Goal: Find specific page/section: Find specific page/section

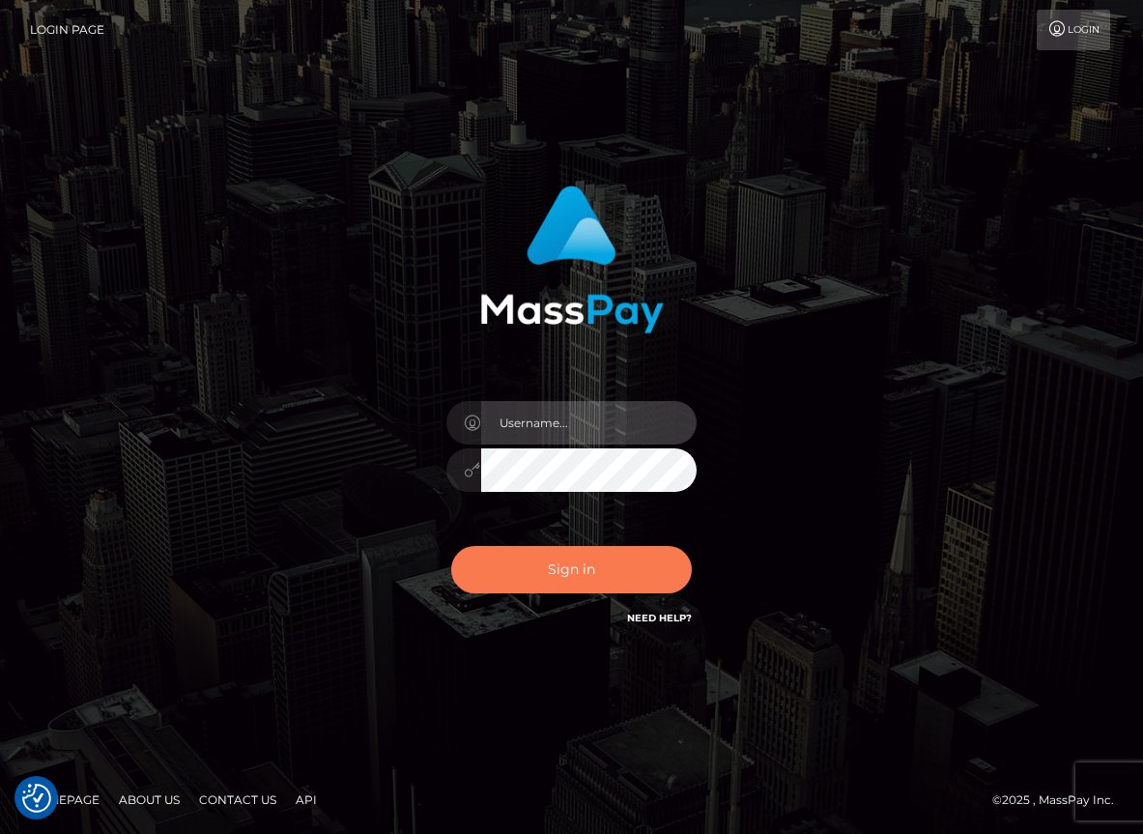
type input "maddie.whop"
click at [595, 562] on button "Sign in" at bounding box center [572, 569] width 242 height 47
type input "maddie.whop"
click at [595, 562] on button "Sign in" at bounding box center [572, 569] width 242 height 47
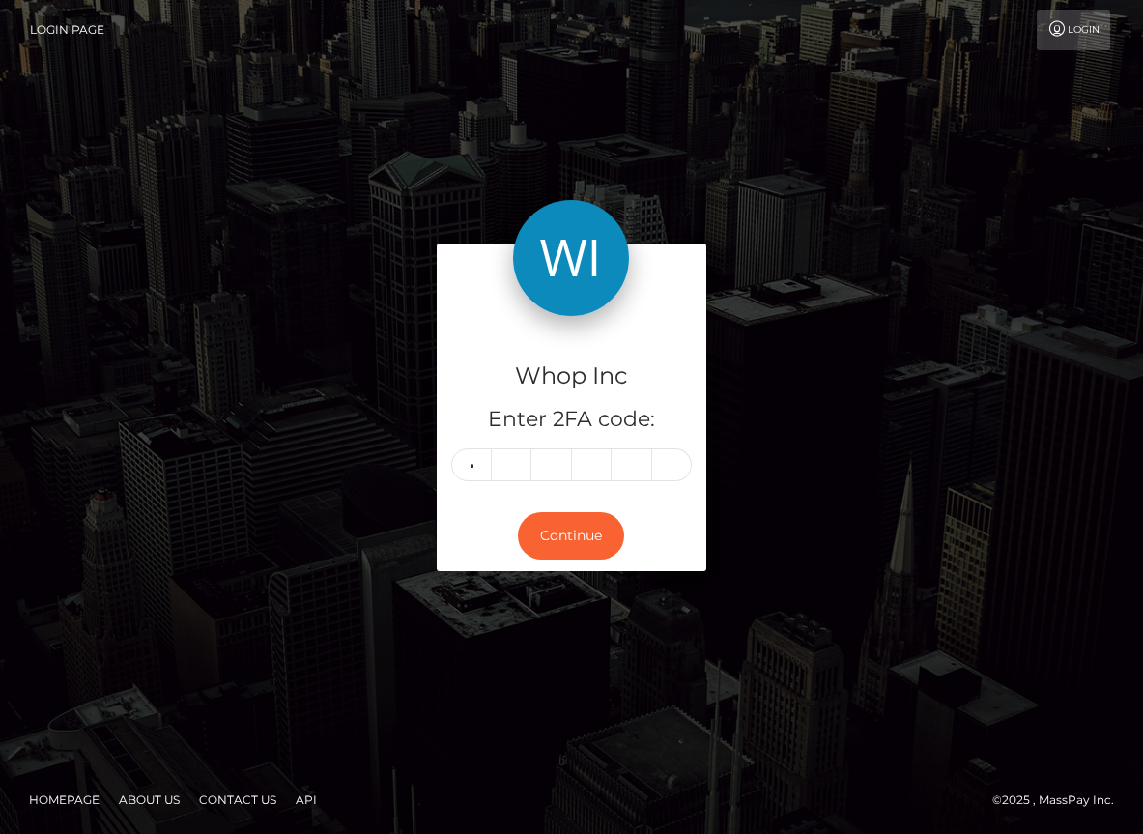
type input "7"
type input "9"
type input "4"
type input "7"
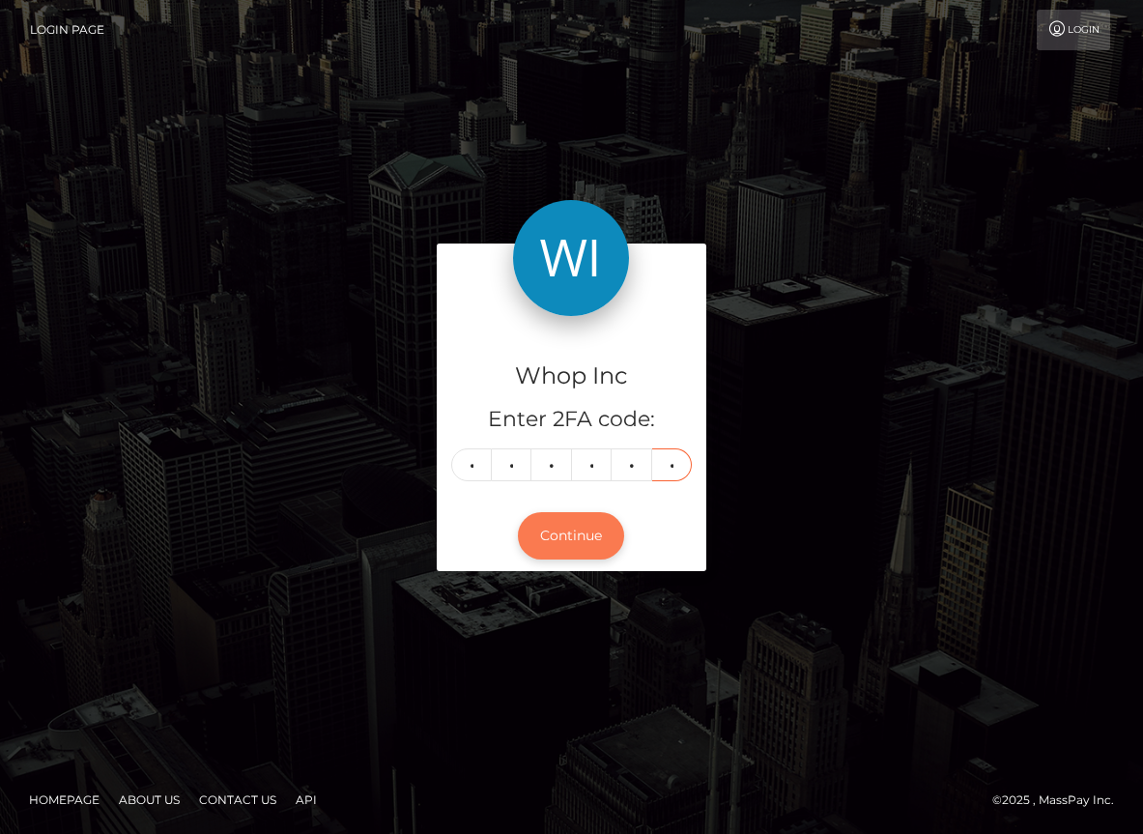
type input "0"
click at [596, 525] on button "Continue" at bounding box center [571, 535] width 106 height 47
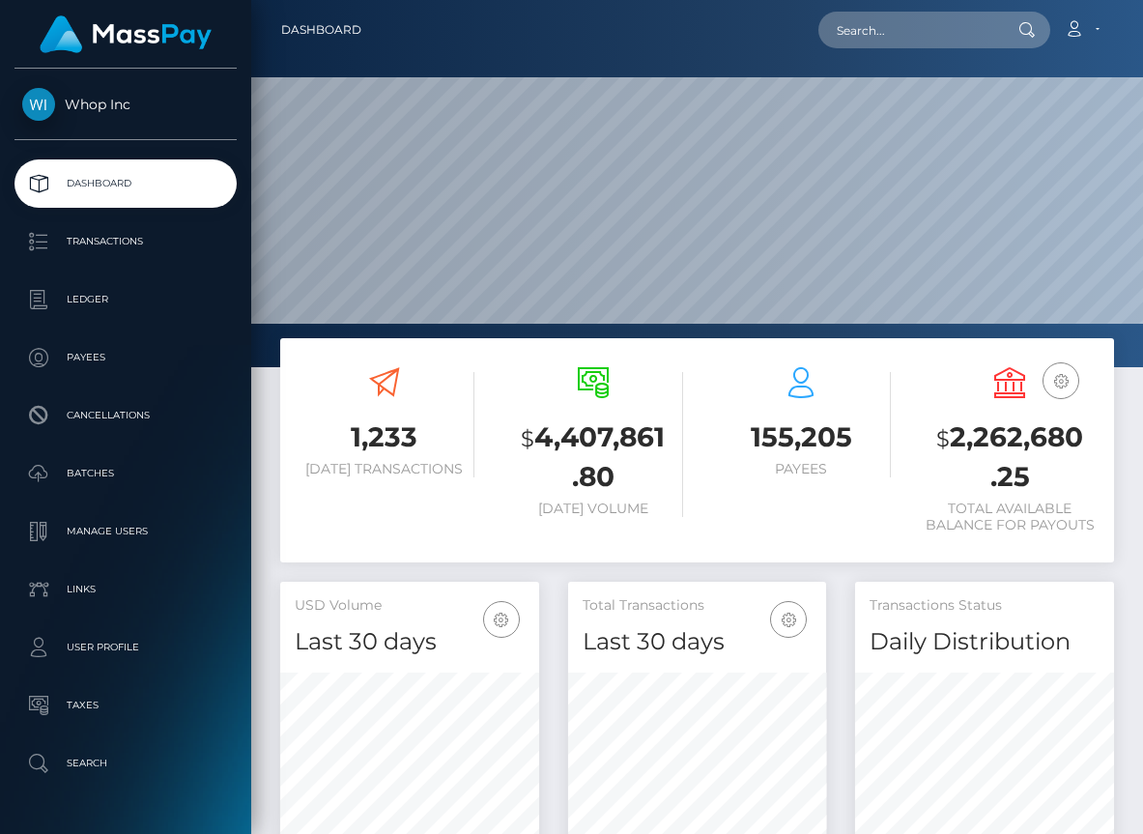
scroll to position [342, 259]
click at [896, 21] on input "text" at bounding box center [910, 30] width 182 height 37
type input "m"
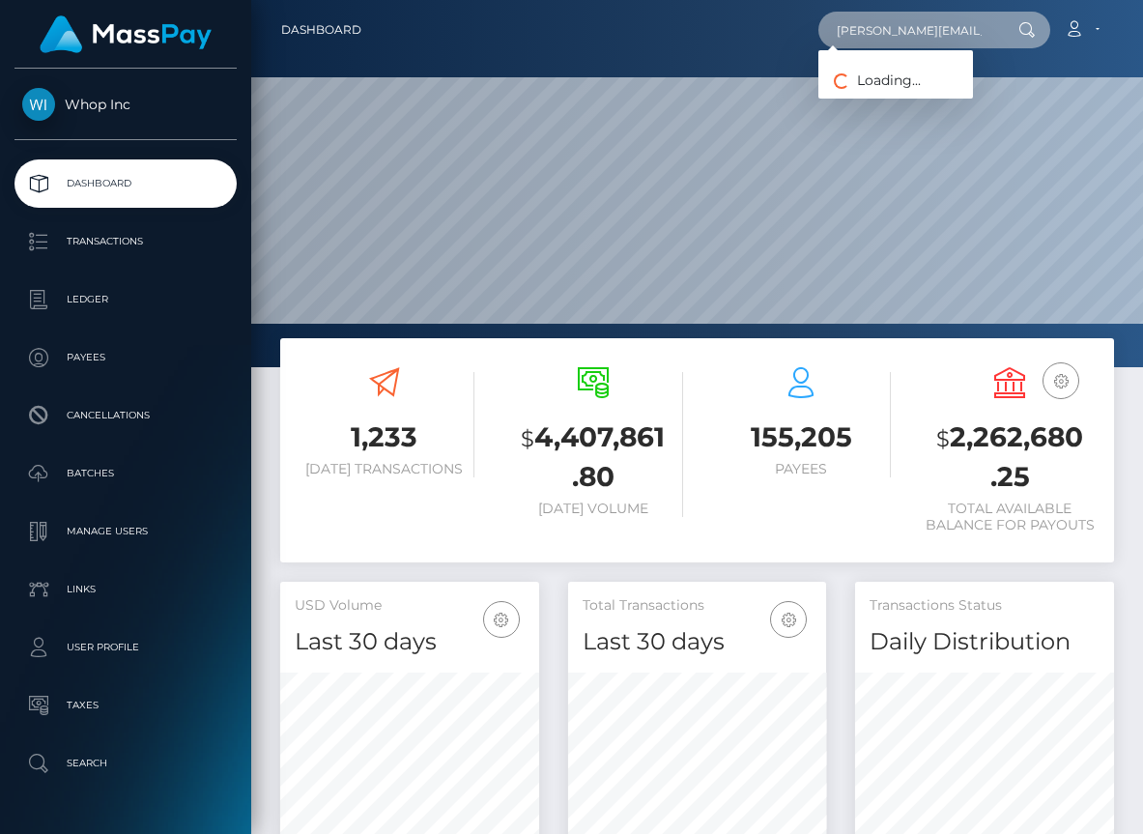
type input "madeline@whop.com"
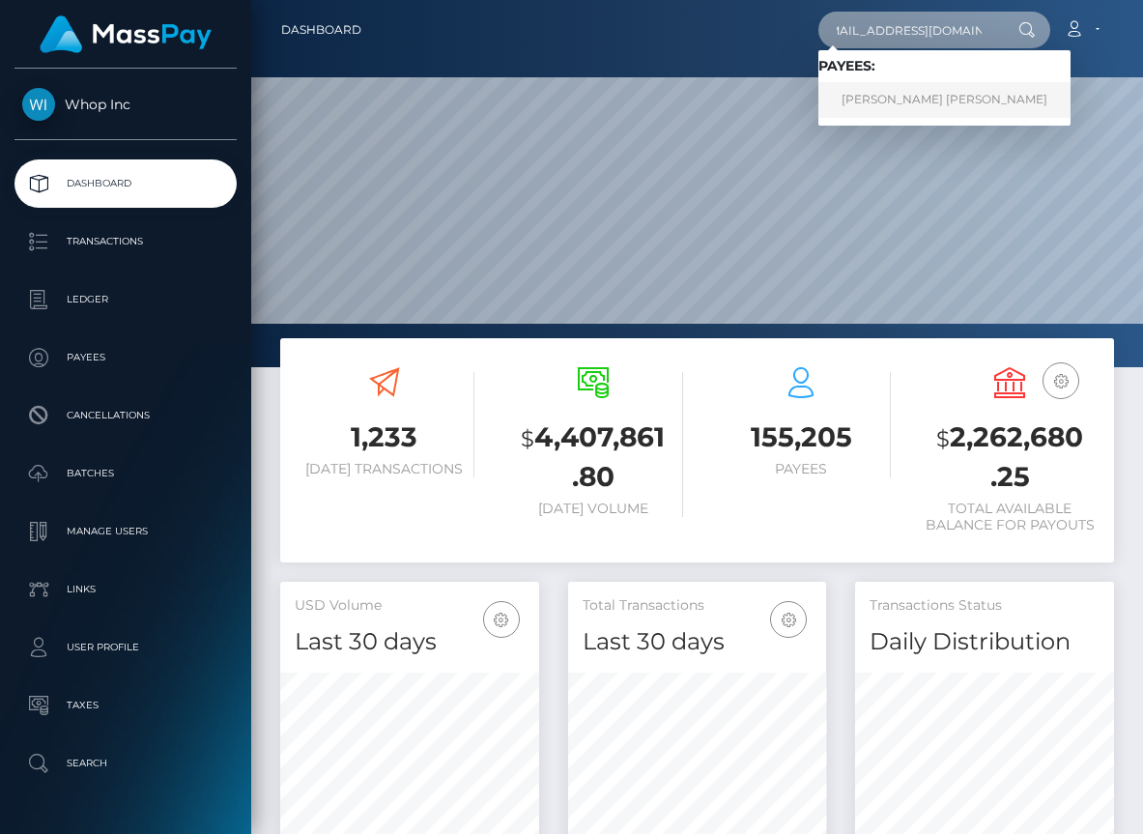
type input "mac514@georgetown.edu"
click at [953, 85] on link "MADELINE ARIANA COHEN" at bounding box center [945, 100] width 252 height 36
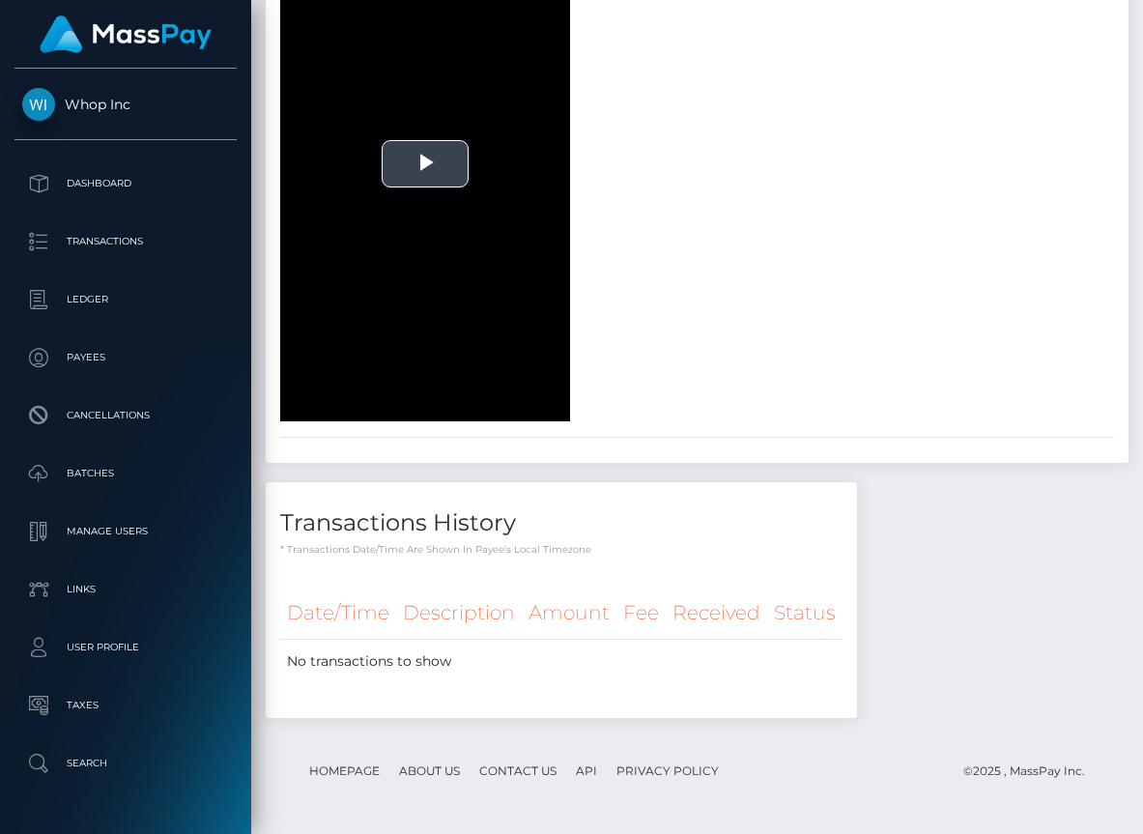
scroll to position [2656, 0]
click at [425, 163] on span "Video Player" at bounding box center [425, 163] width 0 height 0
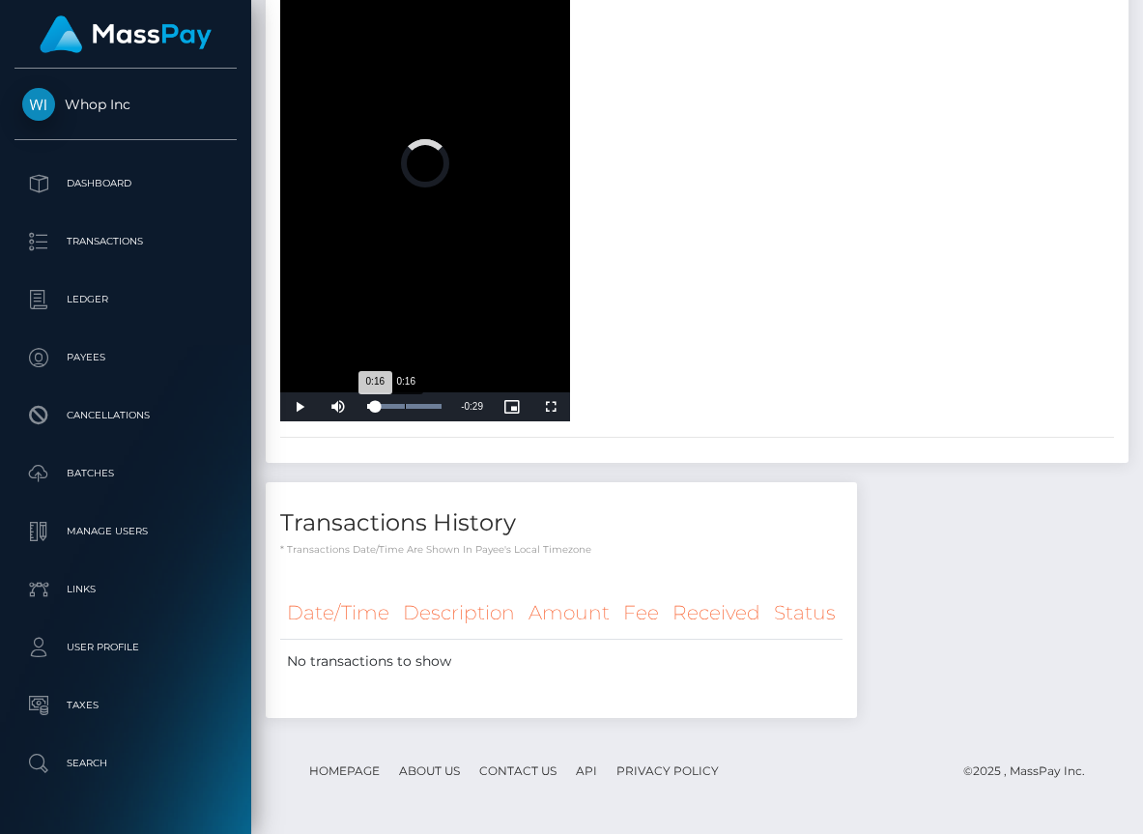
drag, startPoint x: 375, startPoint y: 540, endPoint x: 404, endPoint y: 541, distance: 29.0
click at [404, 421] on div "Loaded : 100.00% 0:16 0:16" at bounding box center [405, 406] width 94 height 29
click at [299, 407] on span "Video Player" at bounding box center [299, 407] width 39 height 0
drag, startPoint x: 407, startPoint y: 706, endPoint x: 328, endPoint y: 706, distance: 79.2
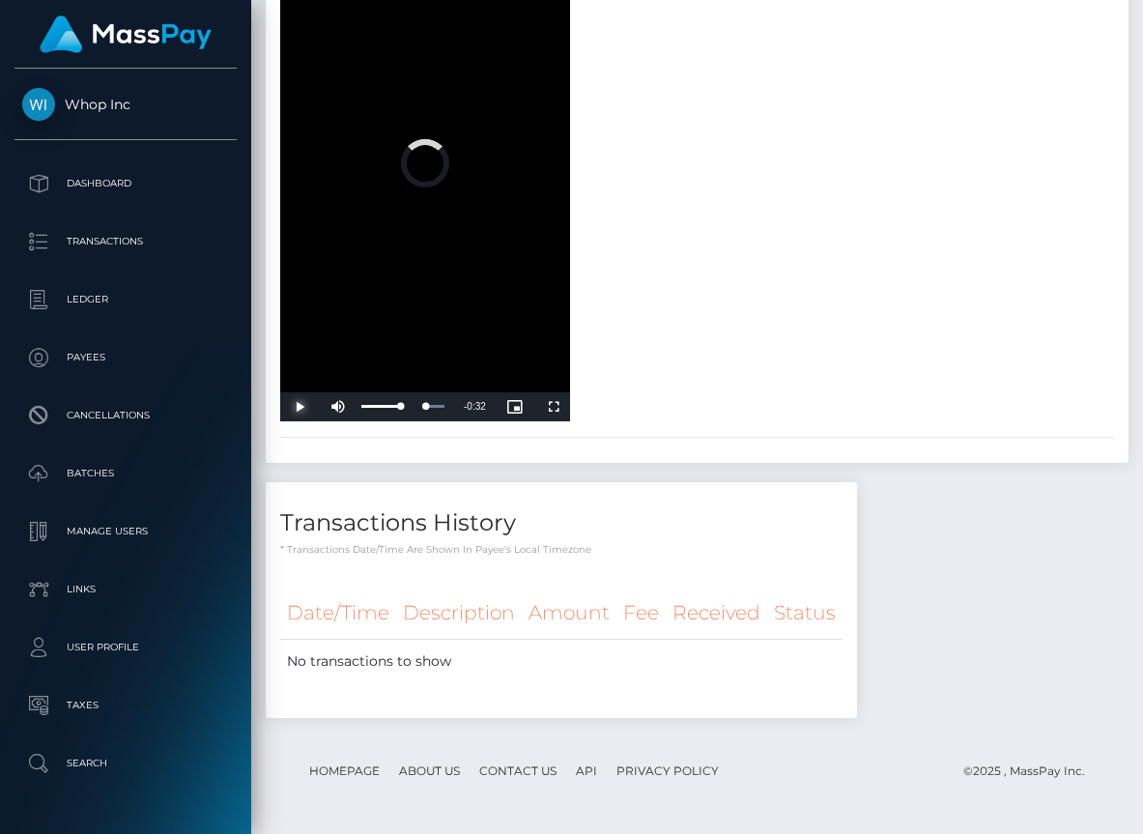
click at [328, 421] on div "Play Skip Backward Skip Forward Mute 76% Current Time 0:00 / Duration 0:32 Load…" at bounding box center [425, 406] width 290 height 29
drag, startPoint x: 371, startPoint y: 413, endPoint x: 422, endPoint y: 411, distance: 51.3
click at [422, 411] on div "Loaded : 100.00% 0:18 0:17" at bounding box center [405, 406] width 94 height 29
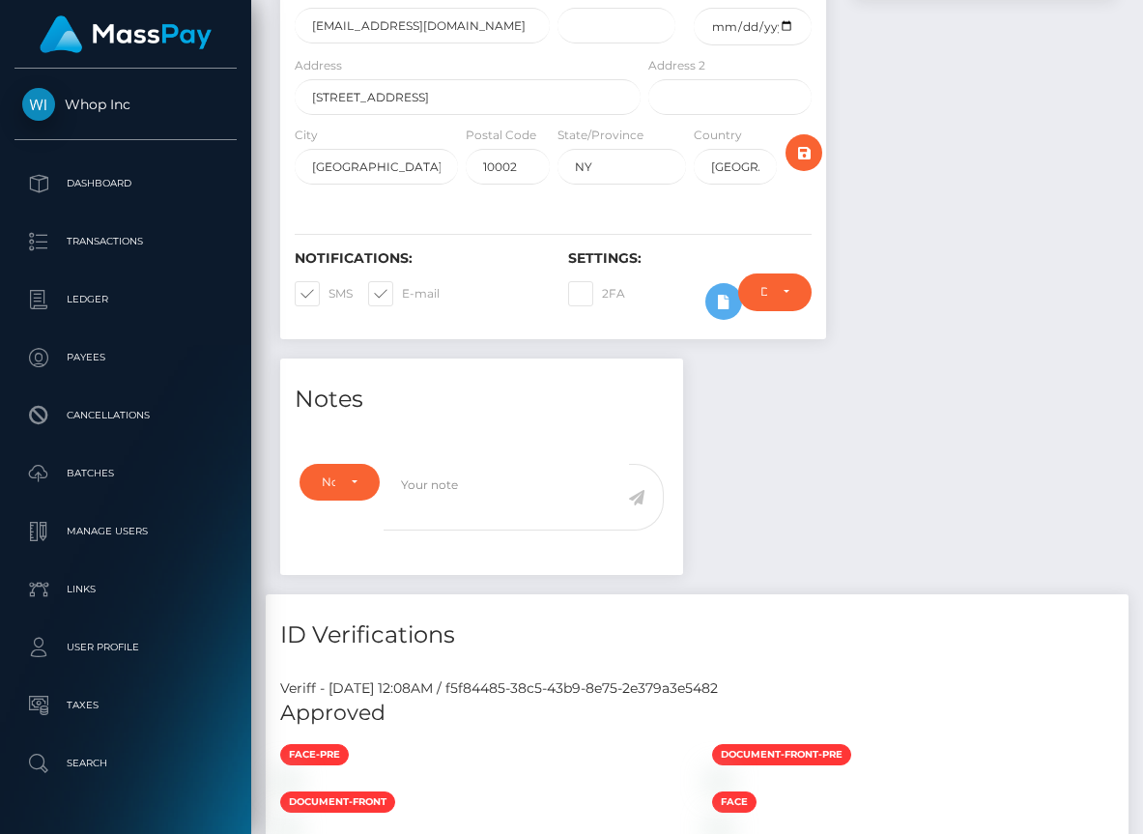
scroll to position [0, 0]
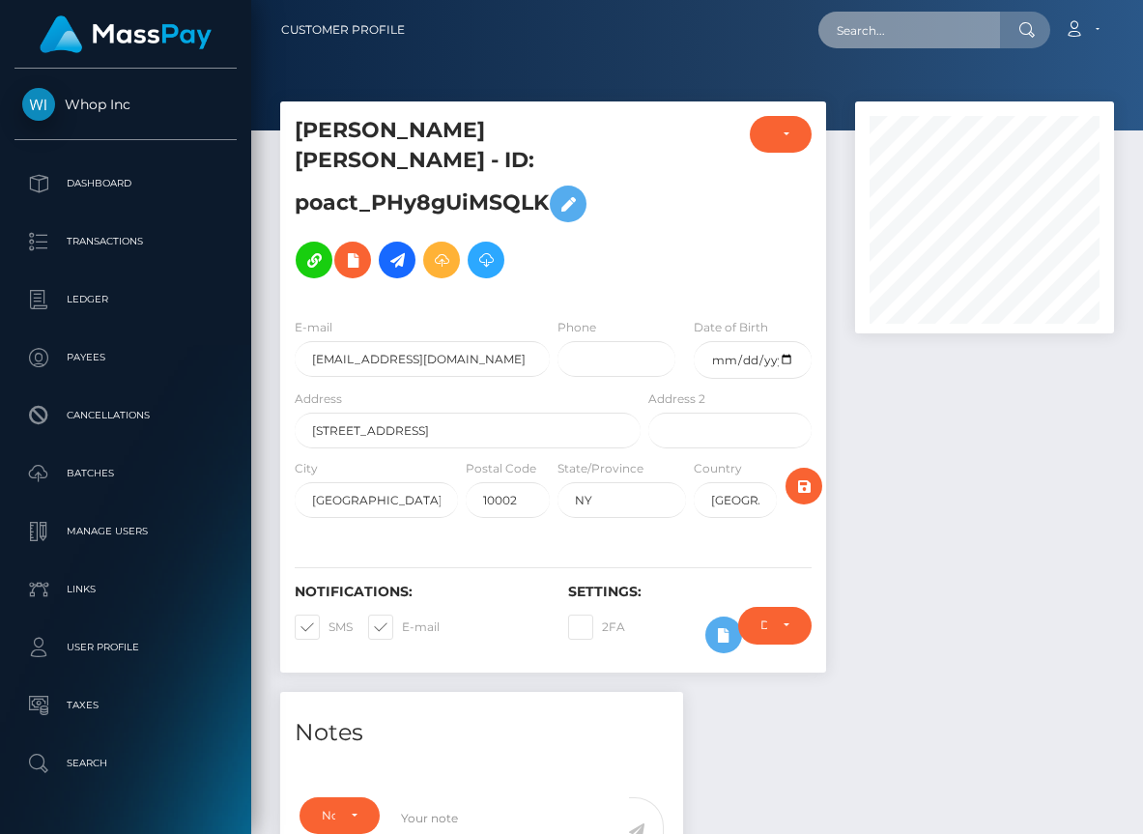
click at [877, 26] on input "text" at bounding box center [910, 30] width 182 height 37
paste input "[EMAIL_ADDRESS][DOMAIN_NAME]"
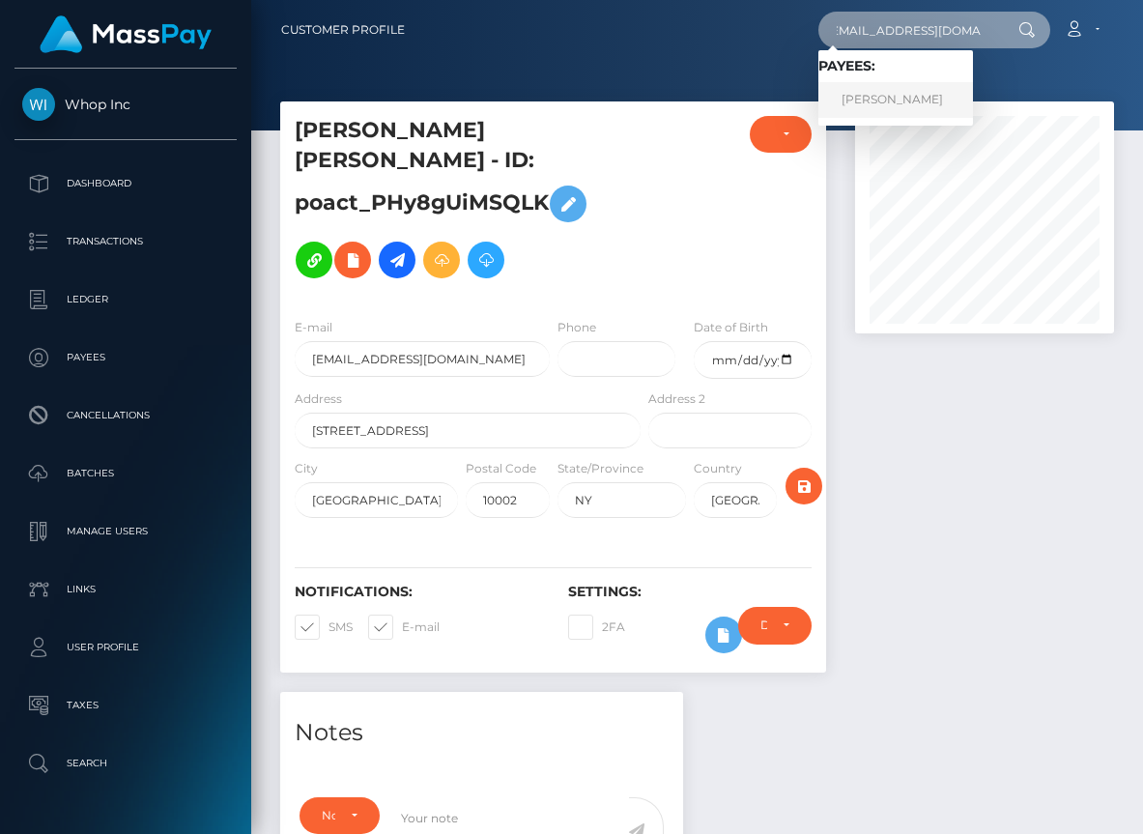
type input "[EMAIL_ADDRESS][DOMAIN_NAME]"
click at [902, 103] on link "DEAN CARNELL LOCKLEY" at bounding box center [896, 100] width 155 height 36
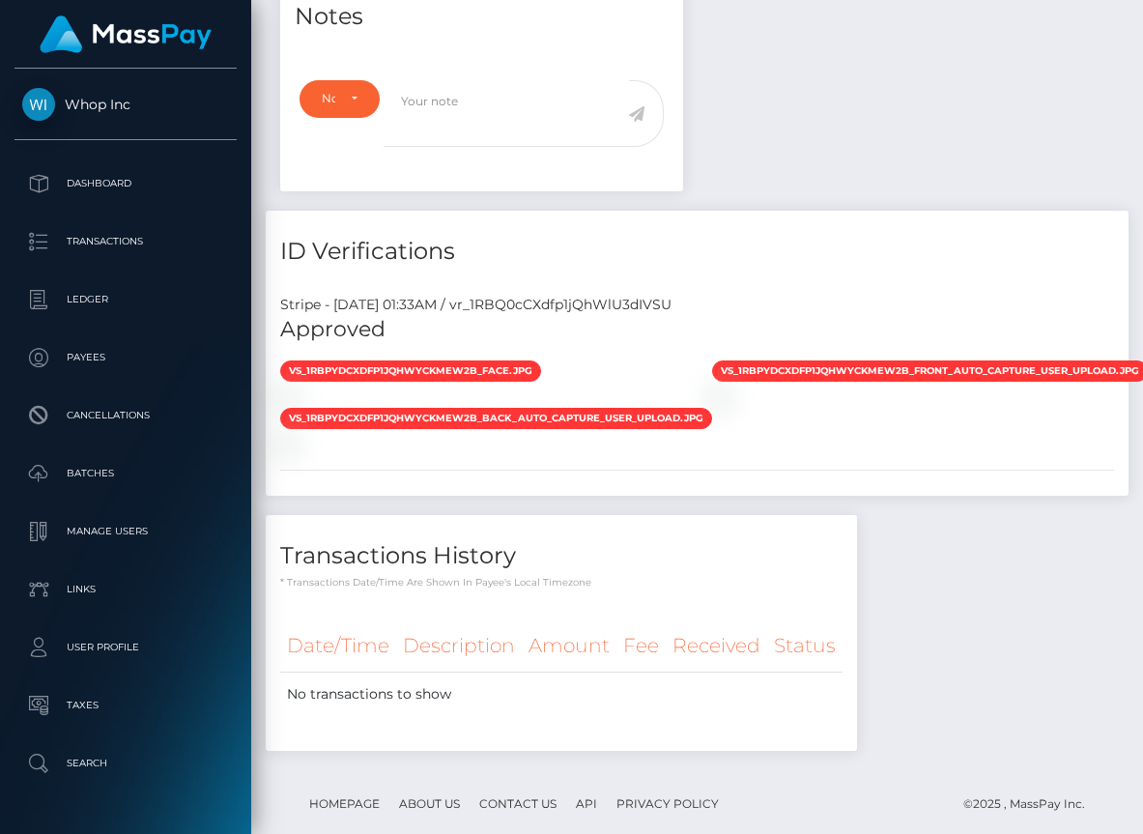
scroll to position [671, 0]
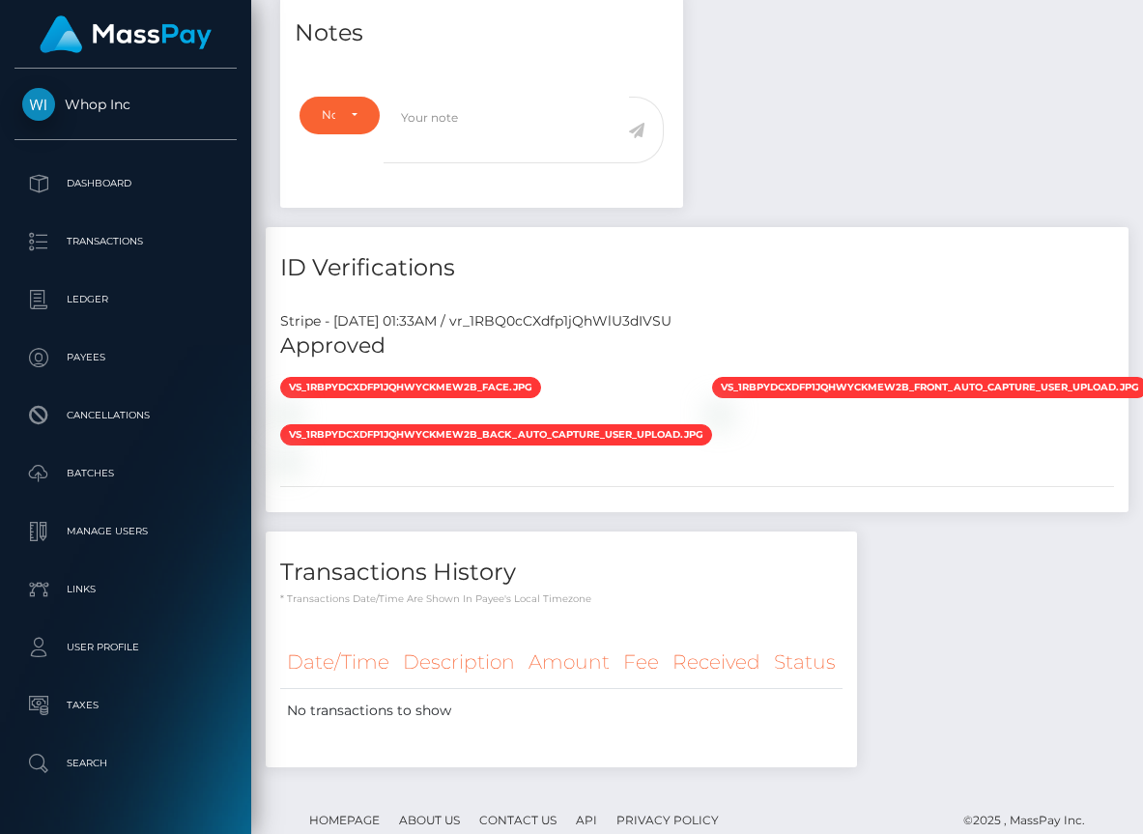
click at [401, 380] on span "vs_1RBPydCXdfp1jQhWyCKMeW2B_face.jpg" at bounding box center [410, 387] width 261 height 21
click at [819, 203] on div "Notes Note Type Compliance Clear Compliance General Note Type" at bounding box center [697, 389] width 863 height 795
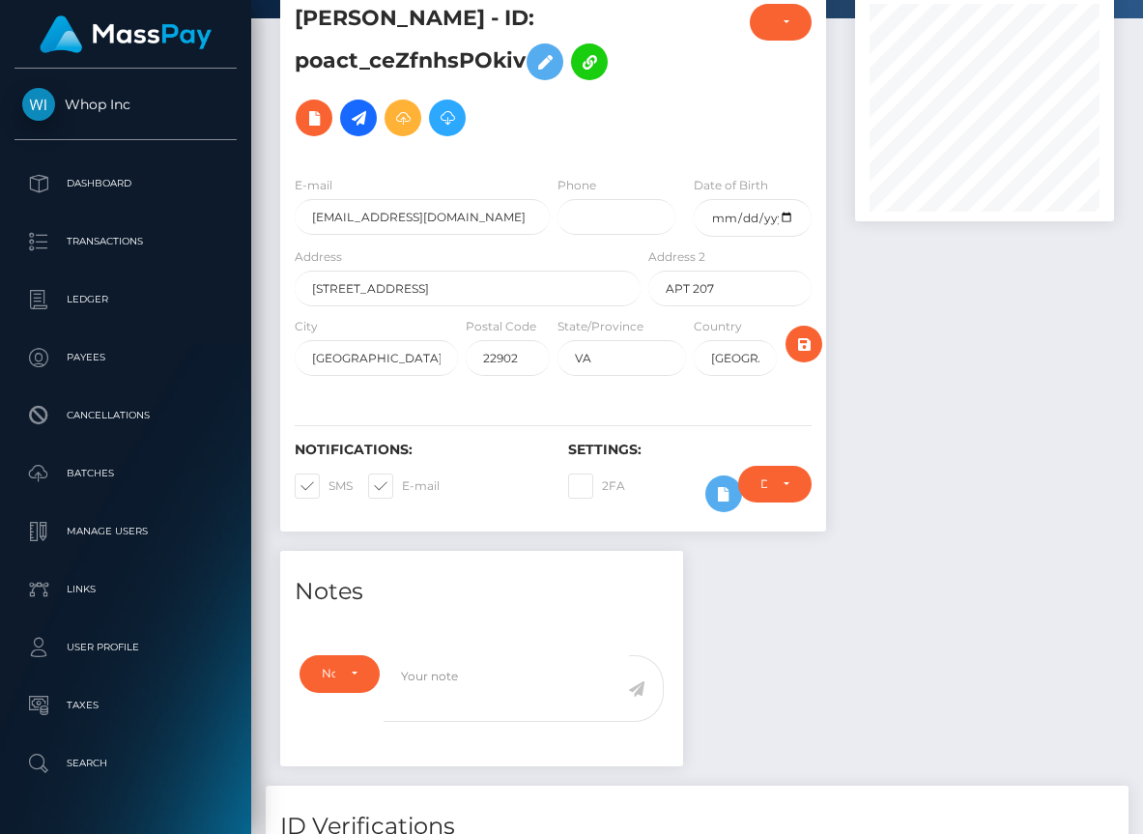
scroll to position [0, 0]
